Goal: Task Accomplishment & Management: Manage account settings

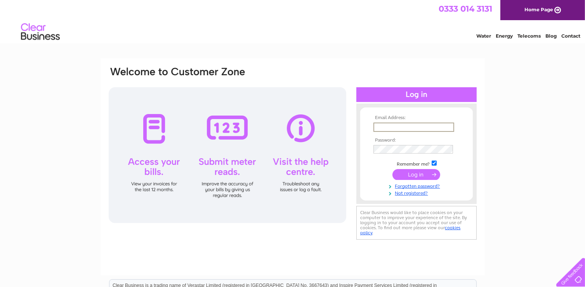
click at [408, 127] on input "text" at bounding box center [414, 127] width 81 height 9
type input "hamiltonveronica941@gmail.com"
click at [416, 175] on input "submit" at bounding box center [417, 174] width 48 height 11
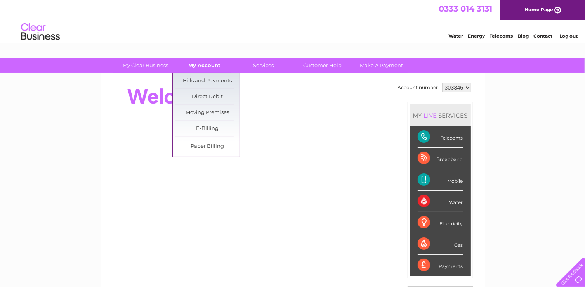
click at [200, 65] on link "My Account" at bounding box center [204, 65] width 64 height 14
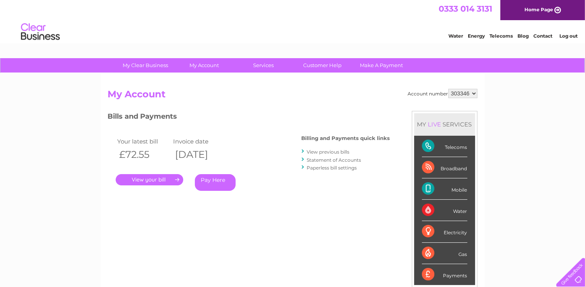
click at [154, 179] on link "." at bounding box center [150, 179] width 68 height 11
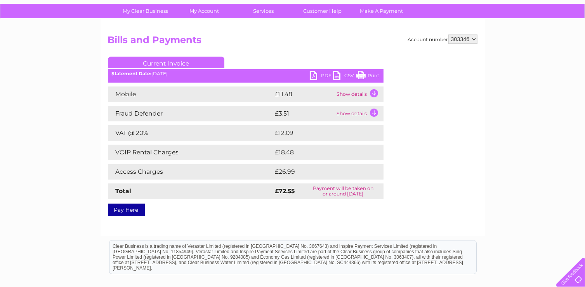
scroll to position [64, 0]
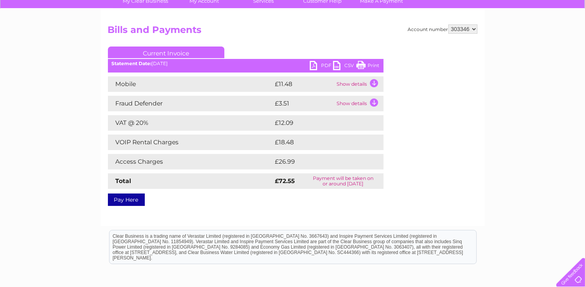
click at [356, 83] on td "Show details" at bounding box center [359, 85] width 49 height 16
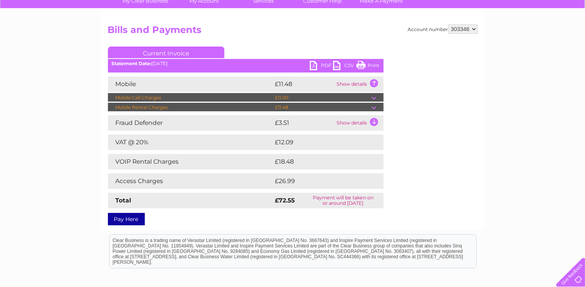
click at [375, 107] on td at bounding box center [378, 107] width 12 height 9
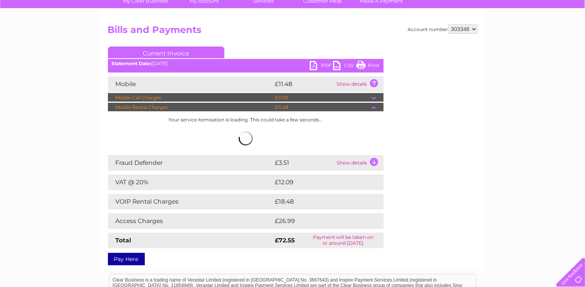
click at [375, 98] on td at bounding box center [378, 97] width 12 height 9
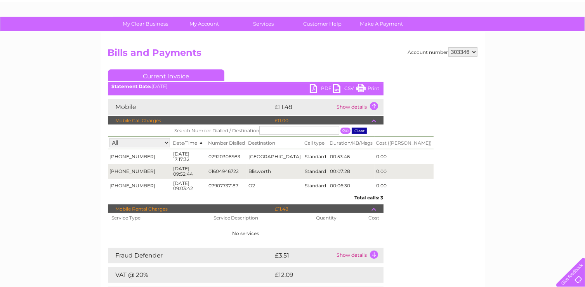
scroll to position [36, 0]
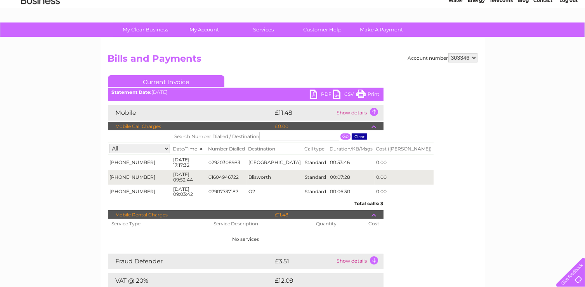
click at [373, 92] on link "Print" at bounding box center [368, 95] width 23 height 11
